Goal: Find specific page/section: Find specific page/section

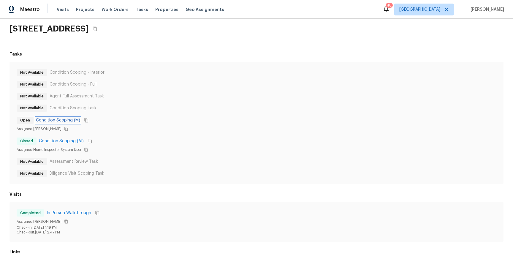
click at [43, 118] on link "Condition Scoping (M)" at bounding box center [58, 120] width 44 height 6
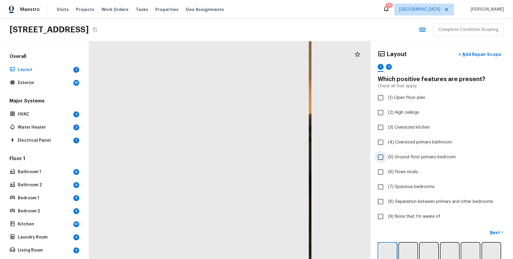
scroll to position [72, 0]
